Goal: Check status: Check status

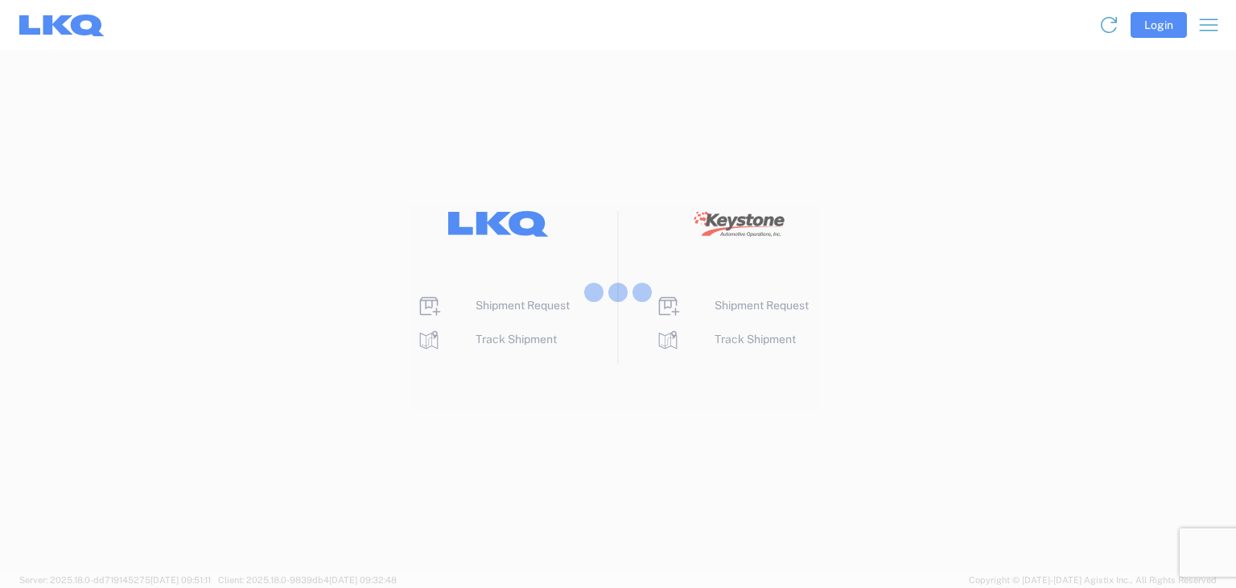
click at [1145, 31] on div at bounding box center [618, 294] width 1236 height 588
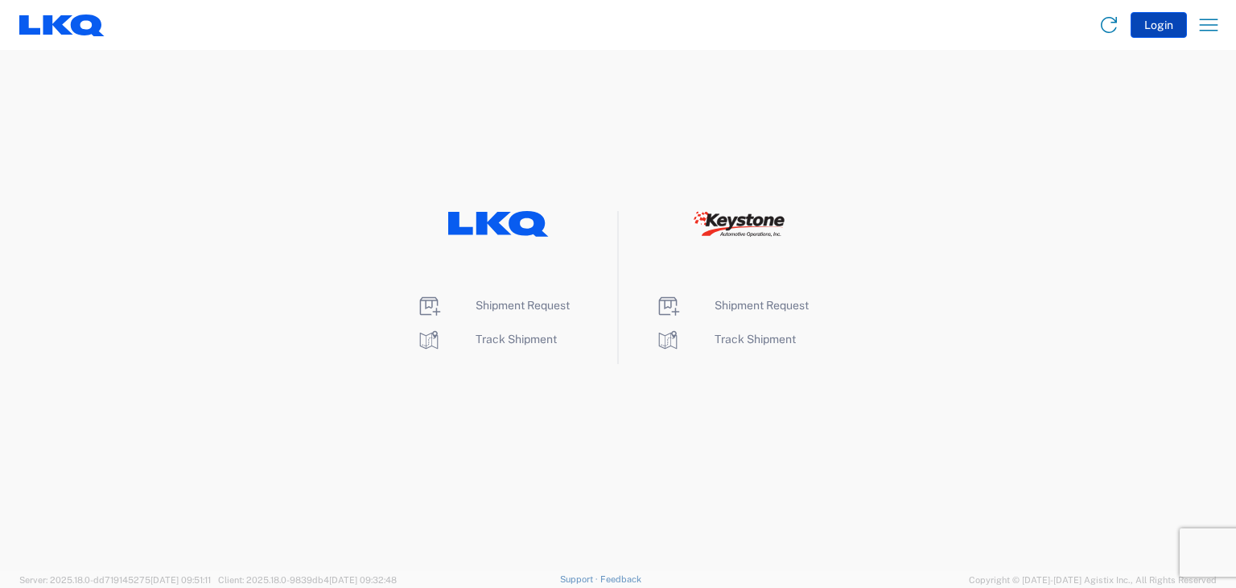
click at [1151, 23] on button "Login" at bounding box center [1159, 25] width 56 height 26
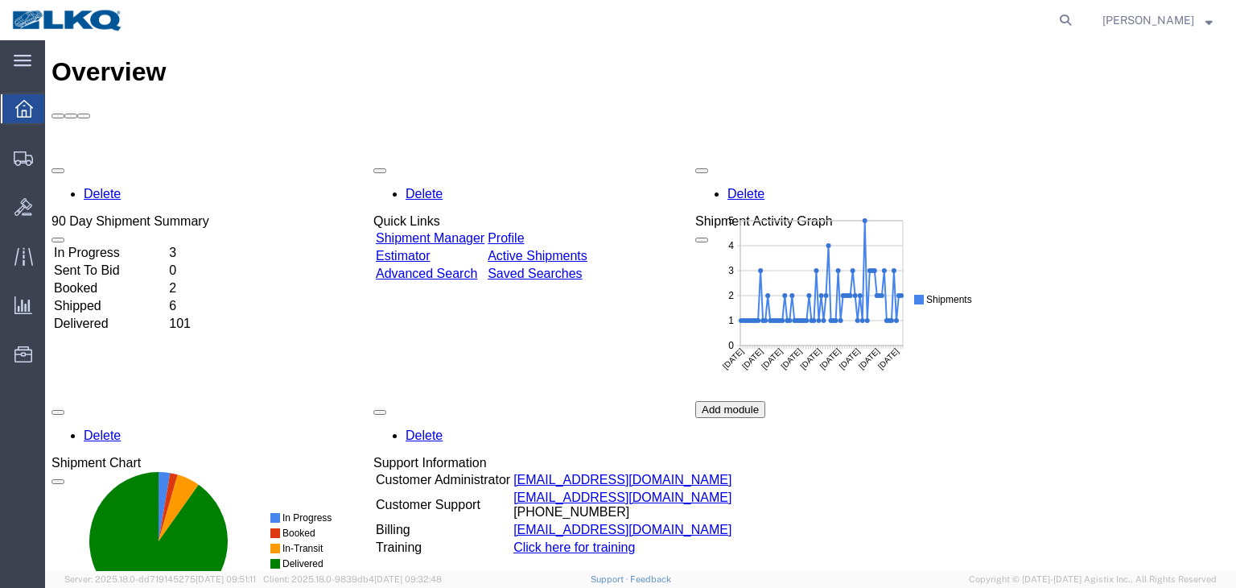
click at [84, 280] on td "Booked" at bounding box center [109, 288] width 113 height 16
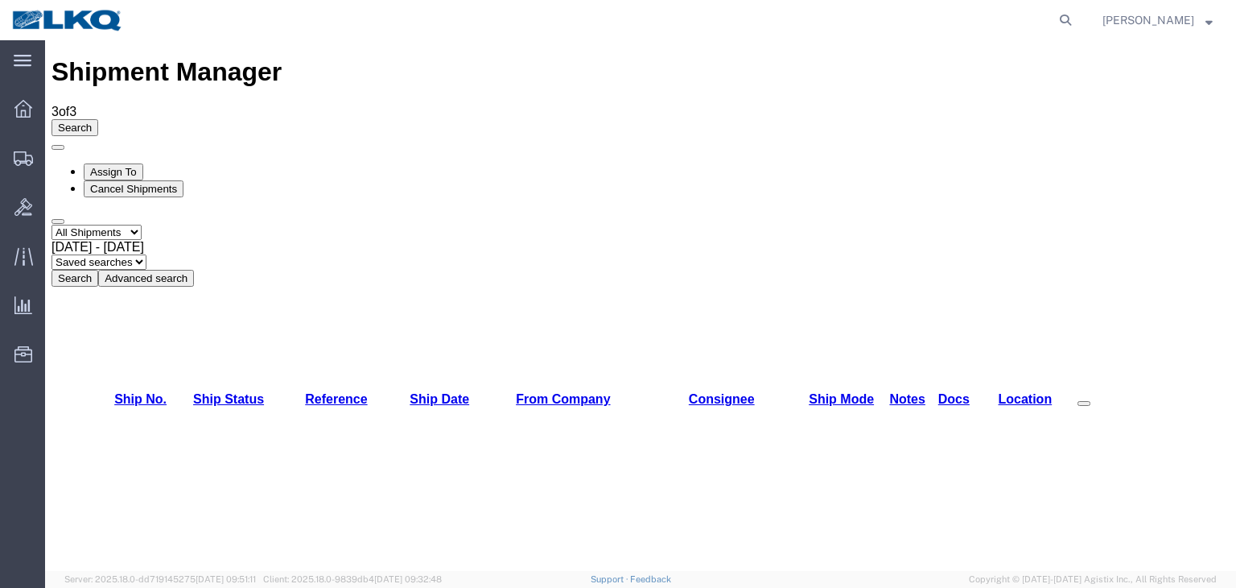
click at [351, 240] on div "[DATE] - [DATE]" at bounding box center [641, 247] width 1178 height 14
click at [98, 270] on button "Search" at bounding box center [75, 278] width 47 height 17
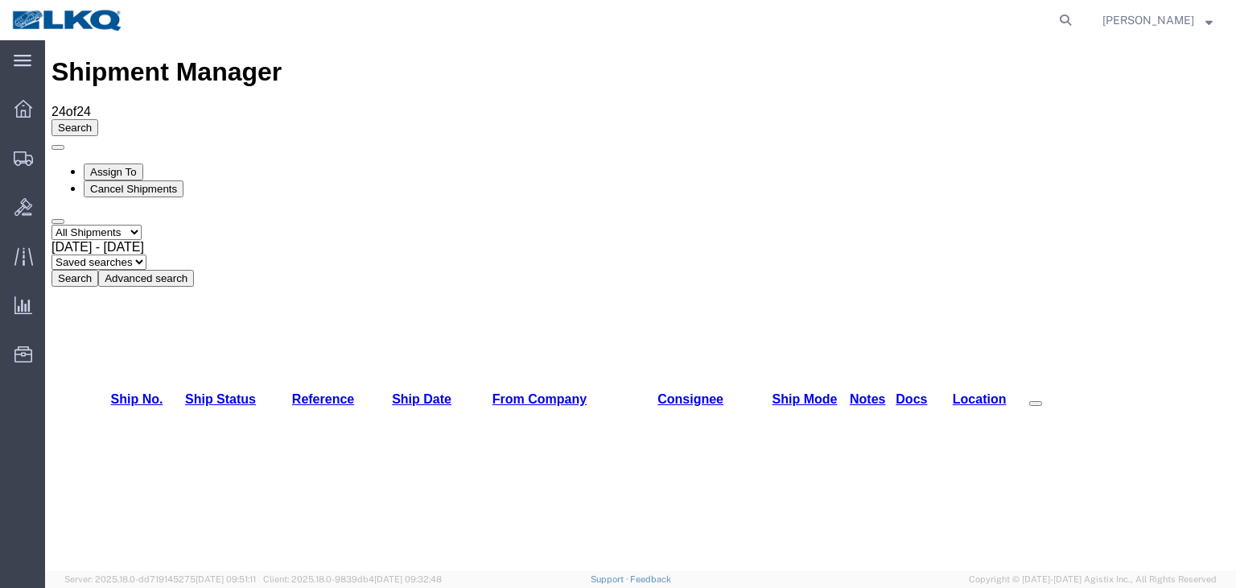
click at [142, 225] on select "Select status Active All Shipments Approved Booked Canceled Delivered Denied Ne…" at bounding box center [97, 232] width 90 height 15
click at [194, 270] on button "Advanced search" at bounding box center [146, 278] width 96 height 17
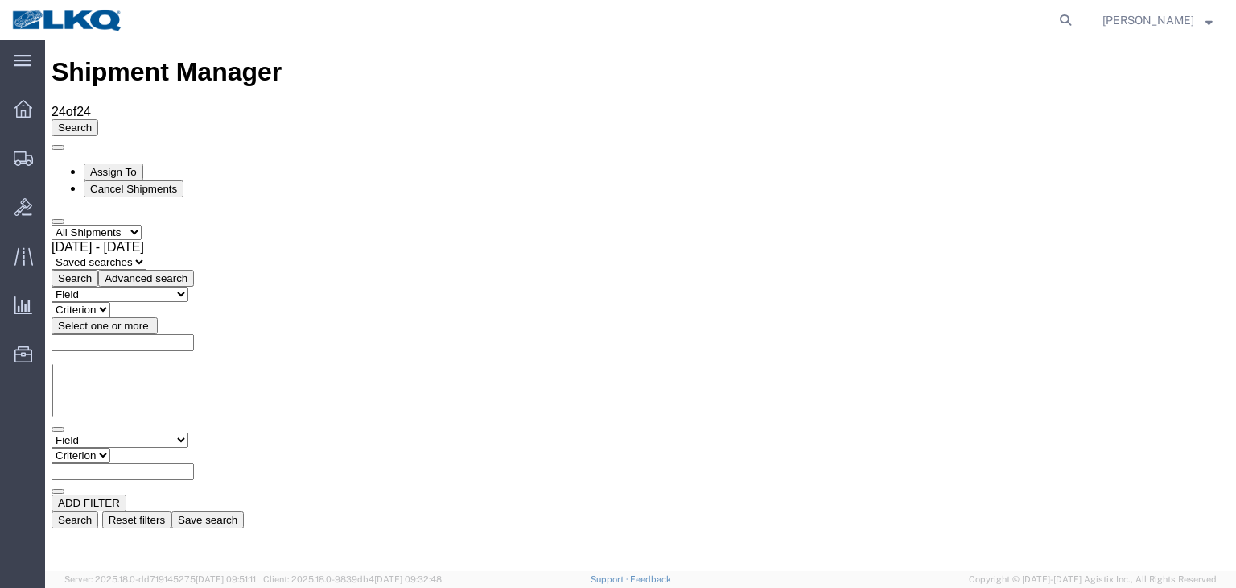
click at [188, 432] on select "Field Account Account Carrier Identifier Actual Delivery Date Actual Ship Date …" at bounding box center [120, 439] width 137 height 15
select select "shipno"
click at [52, 432] on select "Field Account Account Carrier Identifier Actual Delivery Date Actual Ship Date …" at bounding box center [120, 439] width 137 height 15
click at [194, 463] on input "text" at bounding box center [123, 471] width 142 height 17
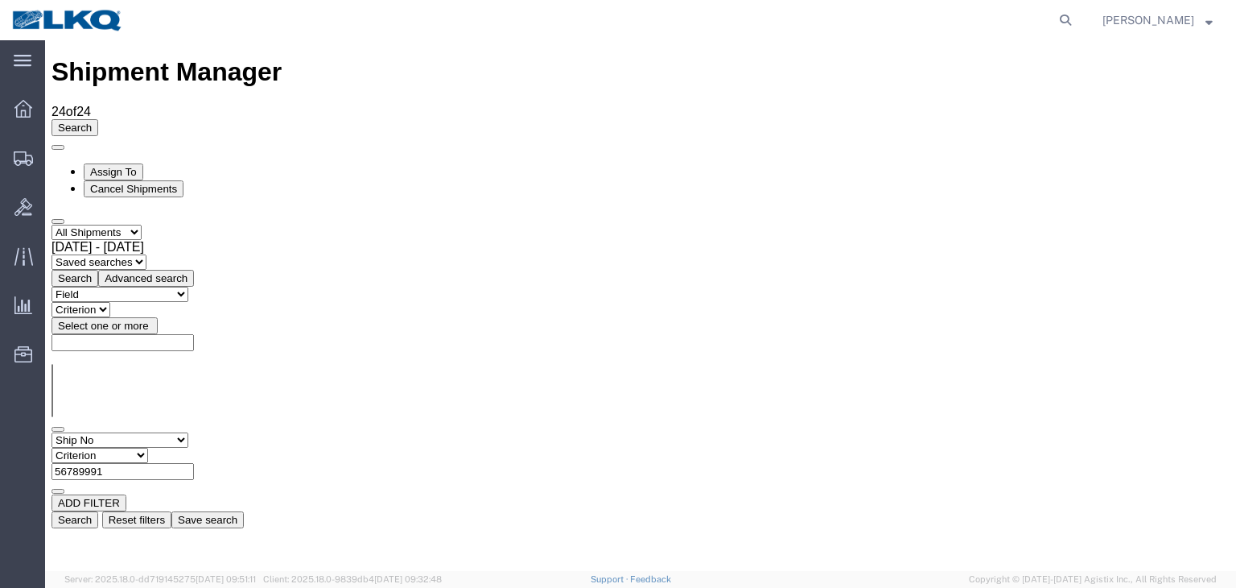
type input "56789991"
click at [98, 511] on button "Search" at bounding box center [75, 519] width 47 height 17
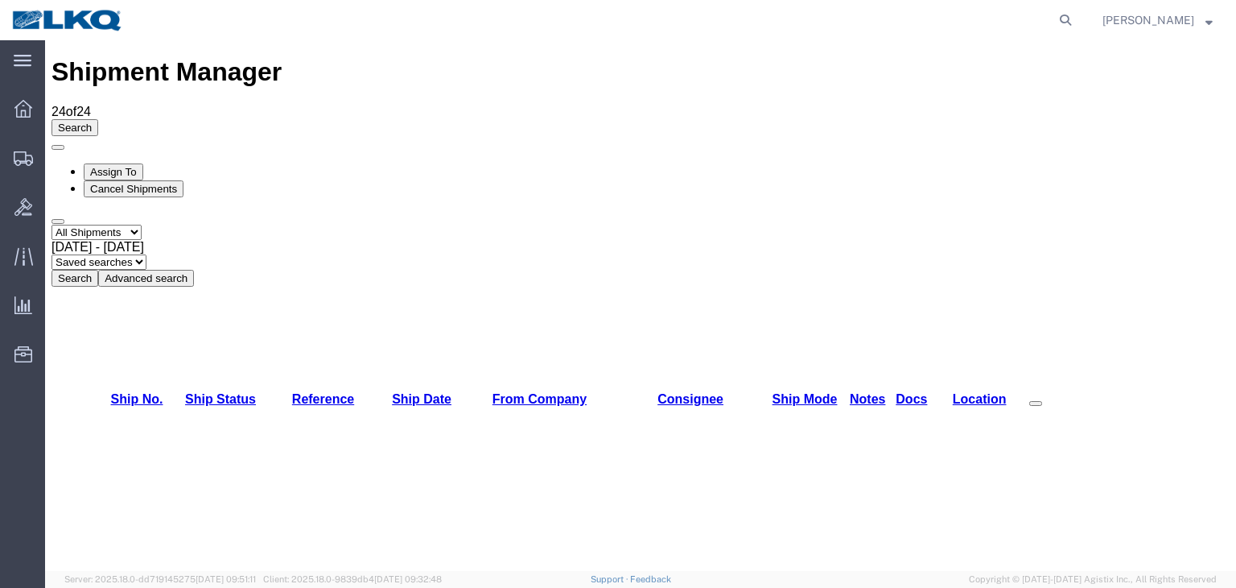
click at [592, 391] on th "From Company" at bounding box center [539, 399] width 149 height 16
click at [575, 392] on link "From Company" at bounding box center [540, 399] width 94 height 14
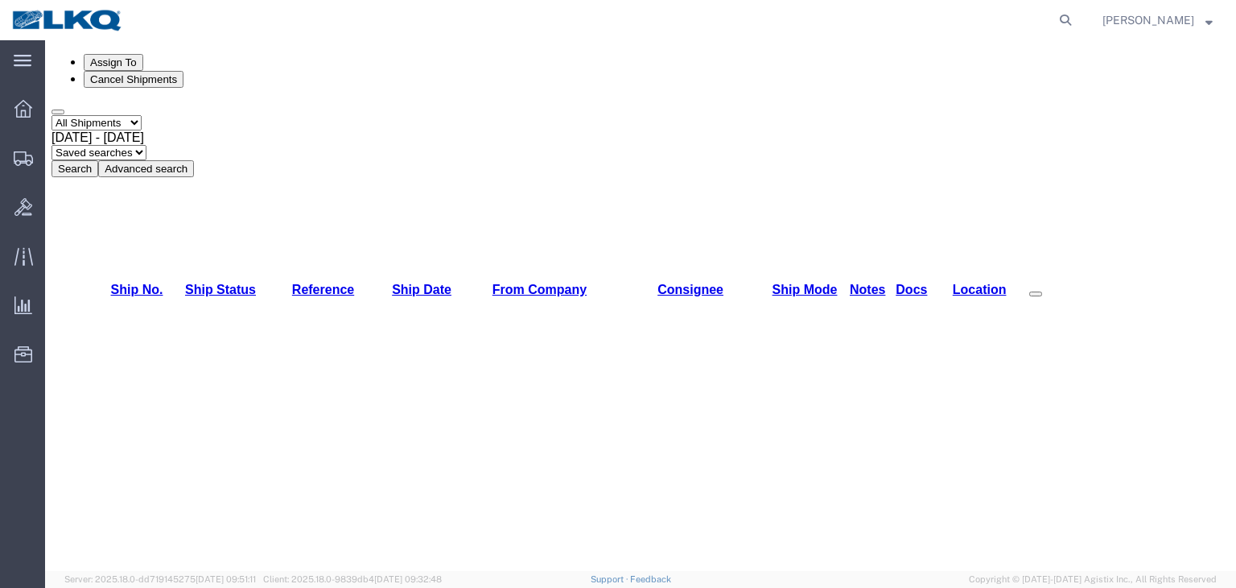
scroll to position [264, 0]
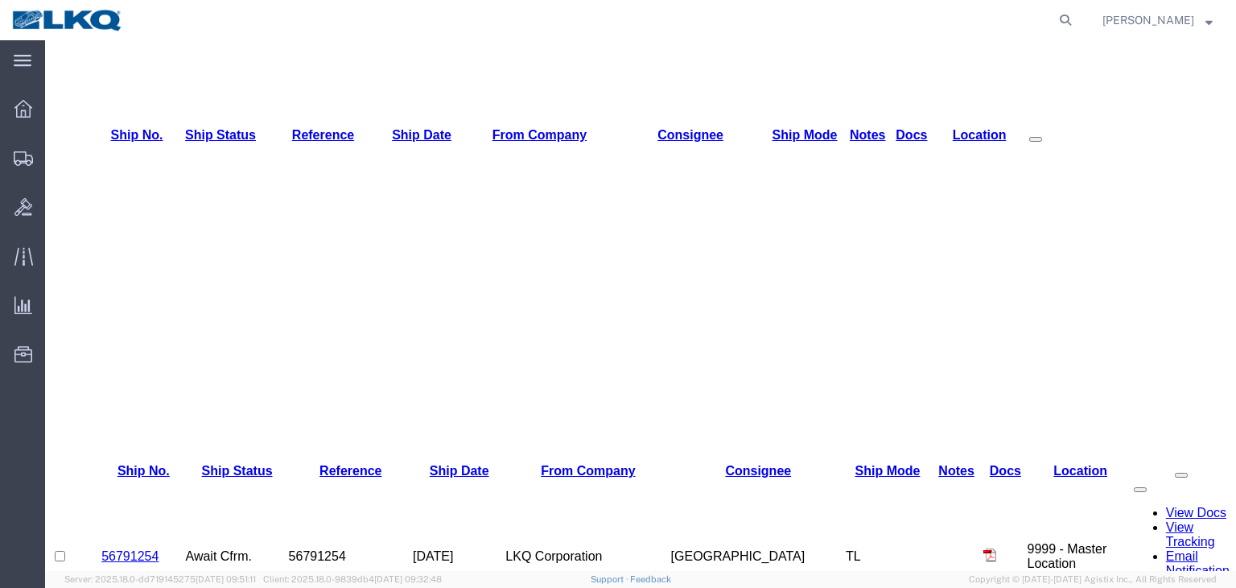
click at [254, 142] on link "Ship Status" at bounding box center [220, 135] width 71 height 14
